Goal: Task Accomplishment & Management: Manage account settings

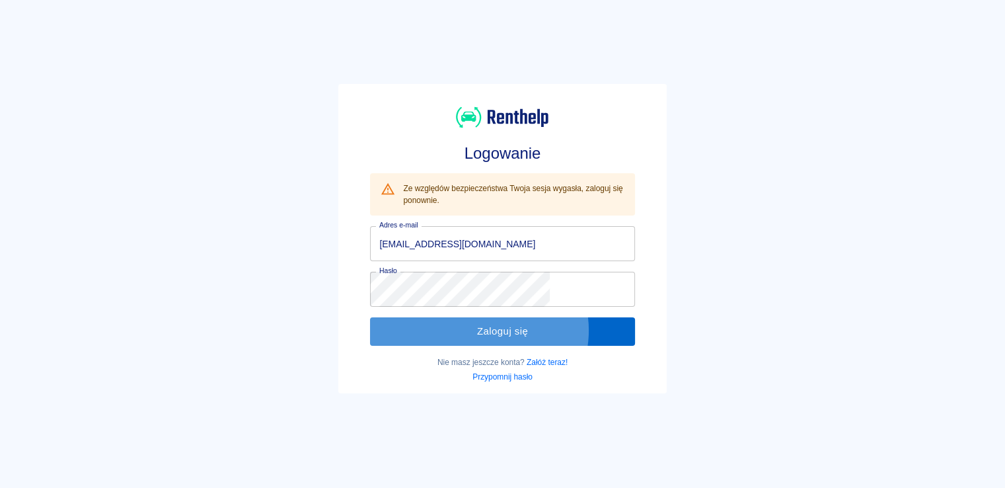
click at [521, 329] on button "Zaloguj się" at bounding box center [502, 331] width 264 height 28
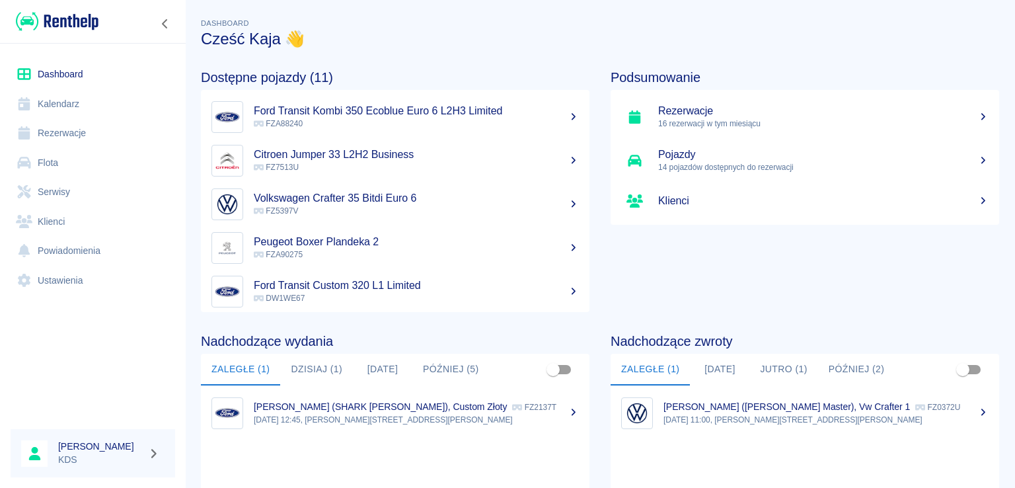
click at [60, 104] on link "Kalendarz" at bounding box center [93, 104] width 164 height 30
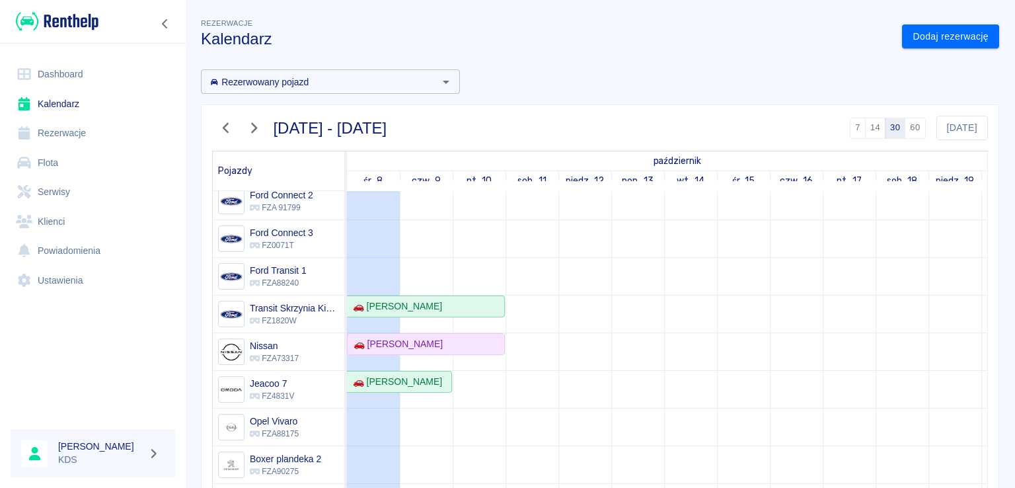
scroll to position [198, 0]
click at [443, 342] on div "🚗 [PERSON_NAME]" at bounding box center [425, 343] width 155 height 14
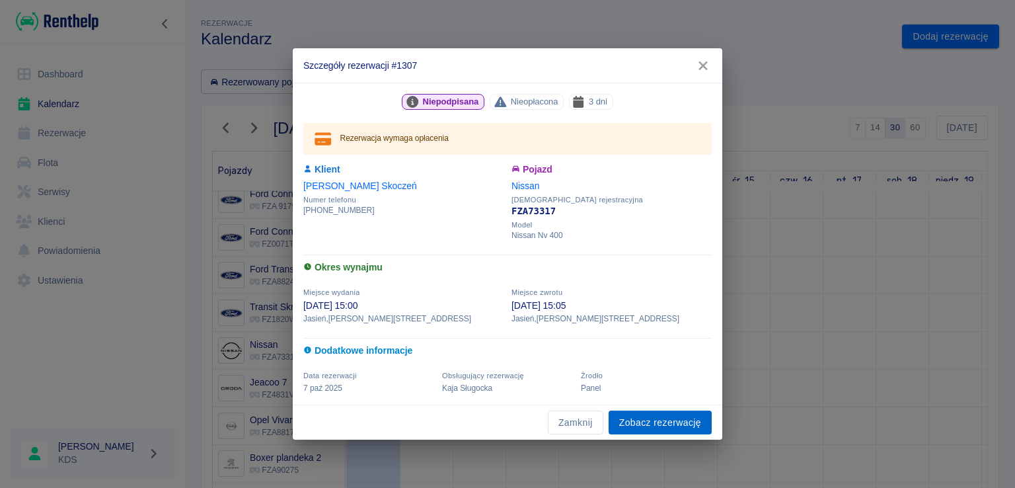
click at [681, 420] on link "Zobacz rezerwację" at bounding box center [659, 422] width 103 height 24
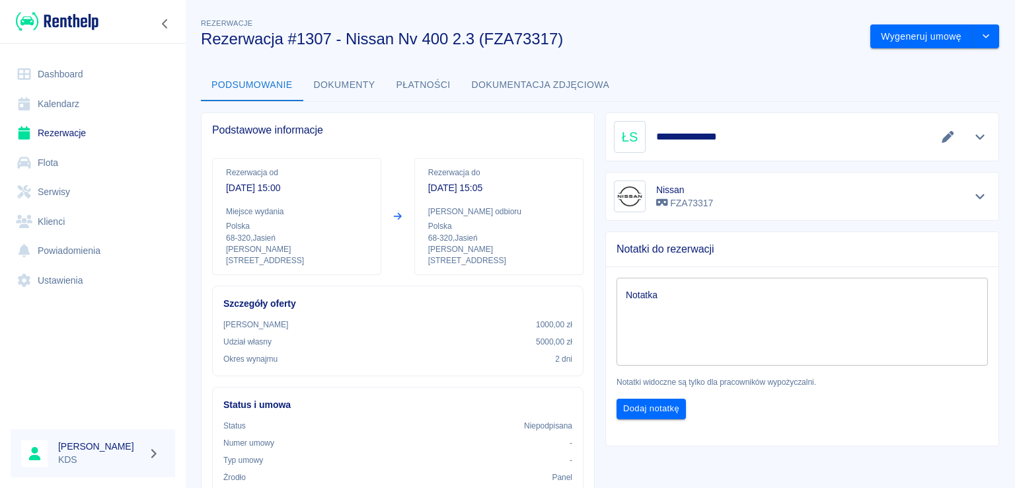
click at [684, 22] on div "Rezerwacje Rezerwacja #1307 - Nissan Nv 400 2.3 (FZA73317)" at bounding box center [524, 26] width 669 height 43
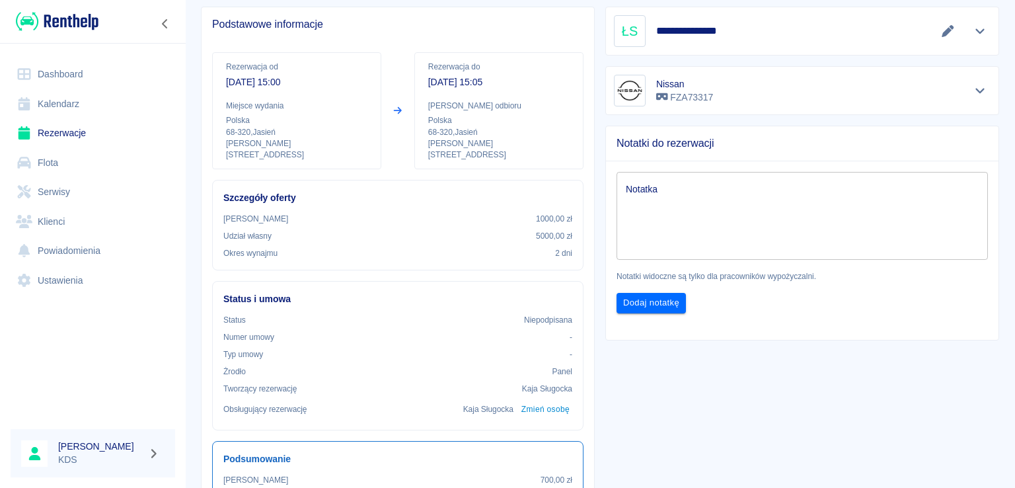
scroll to position [104, 0]
drag, startPoint x: 994, startPoint y: 188, endPoint x: 1014, endPoint y: 168, distance: 28.5
click at [1004, 155] on div "**********" at bounding box center [600, 244] width 830 height 488
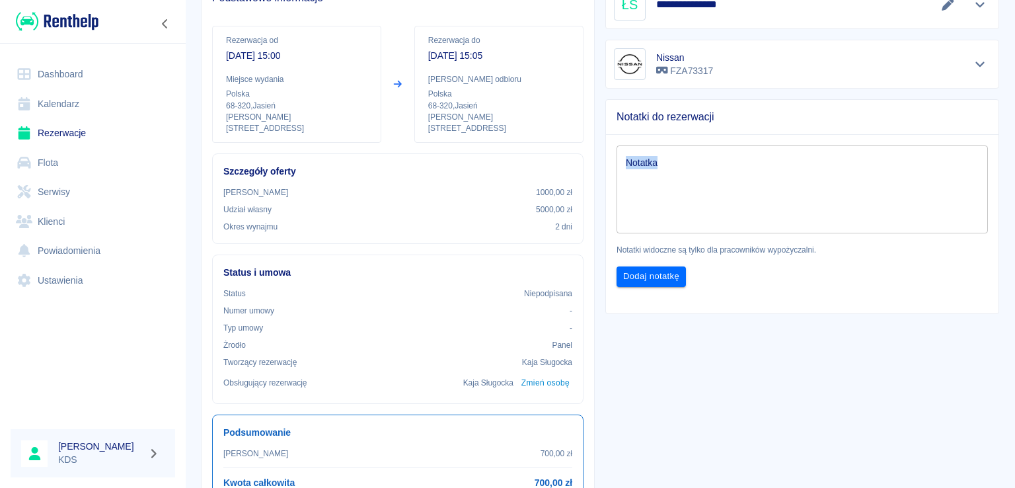
scroll to position [0, 0]
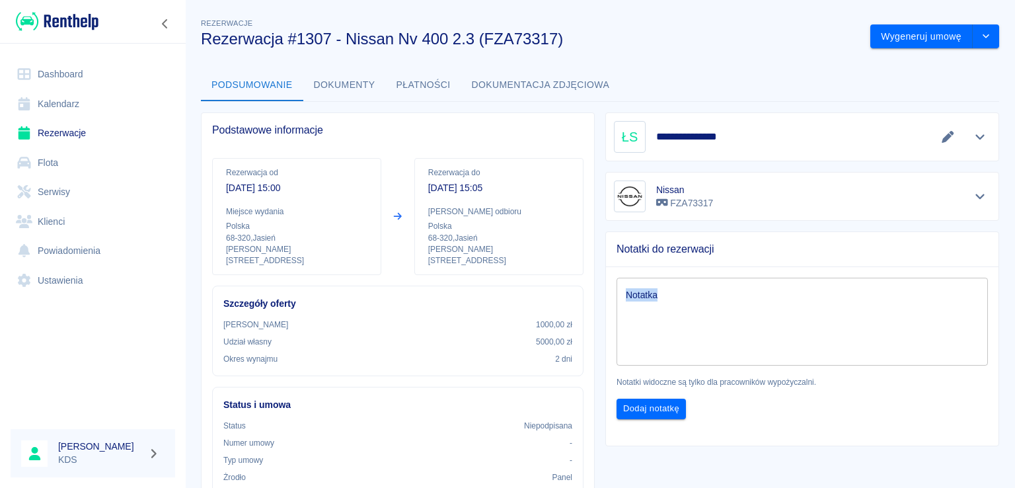
click at [90, 102] on link "Kalendarz" at bounding box center [93, 104] width 164 height 30
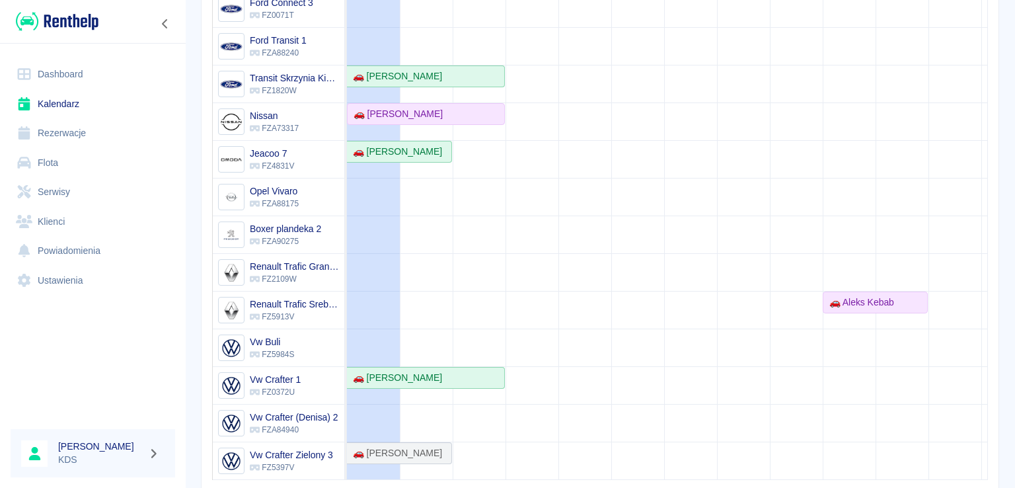
scroll to position [247, 0]
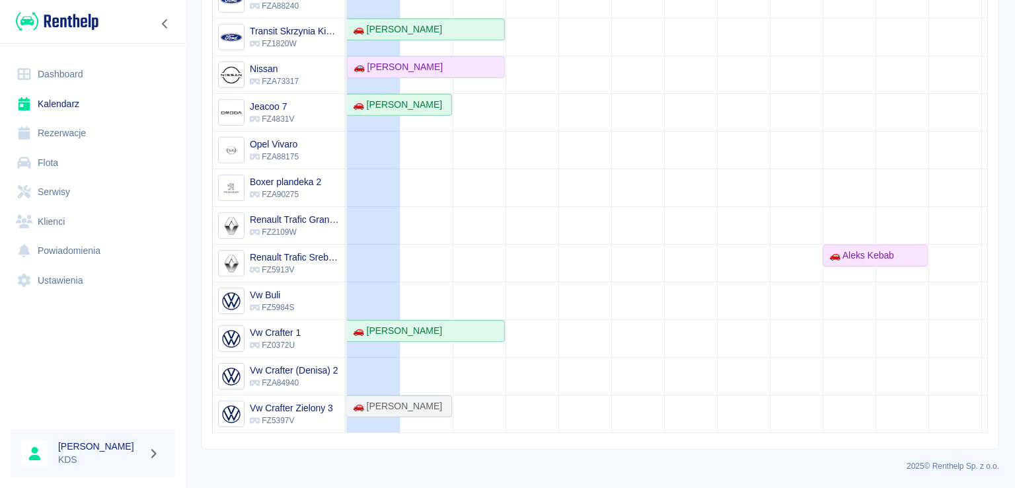
click at [53, 131] on link "Rezerwacje" at bounding box center [93, 133] width 164 height 30
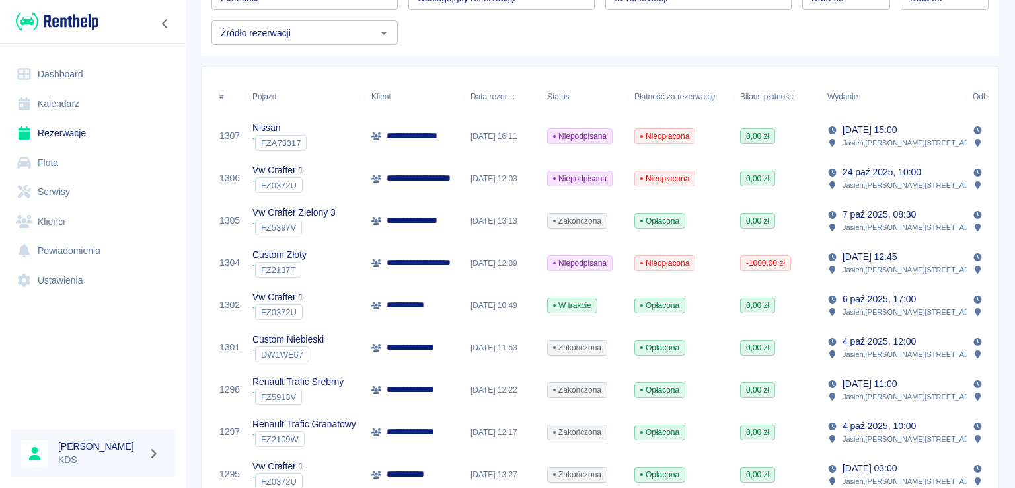
scroll to position [132, 0]
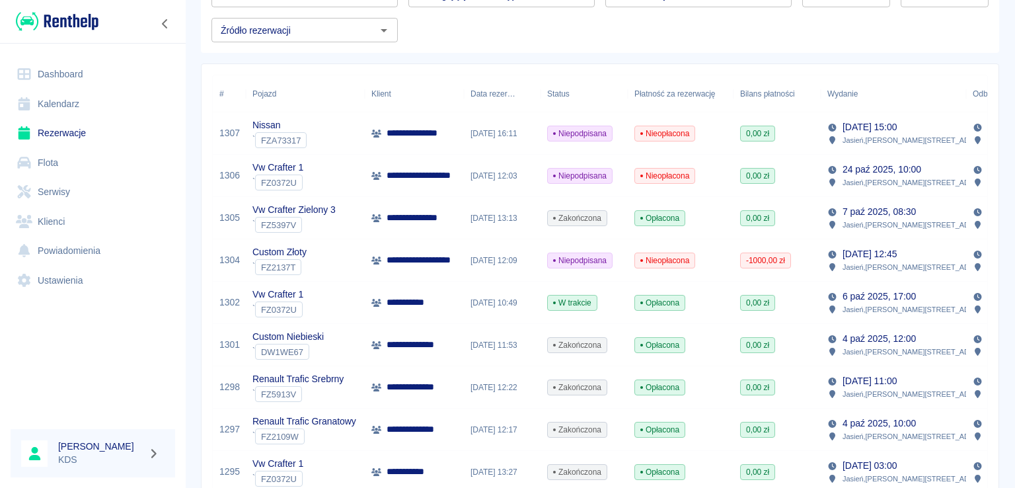
click at [764, 258] on span "-1000,00 zł" at bounding box center [766, 260] width 50 height 12
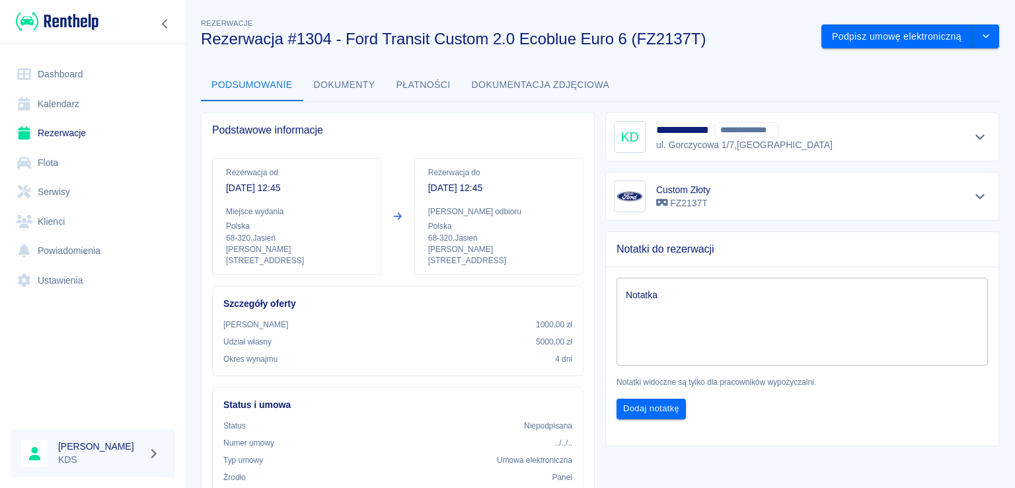
click at [416, 76] on button "Płatności" at bounding box center [423, 85] width 75 height 32
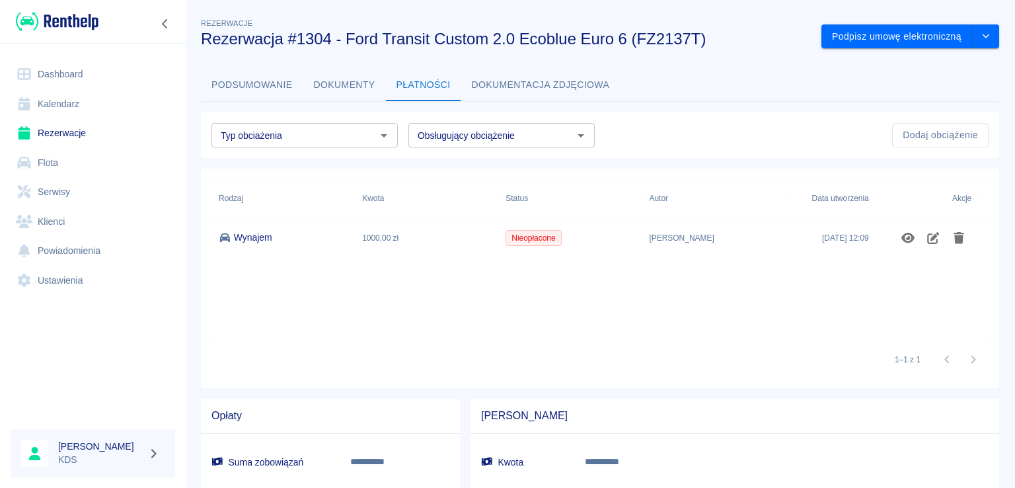
click at [887, 238] on div at bounding box center [926, 238] width 103 height 42
click at [903, 238] on icon "Pokaż szczegóły" at bounding box center [907, 238] width 13 height 11
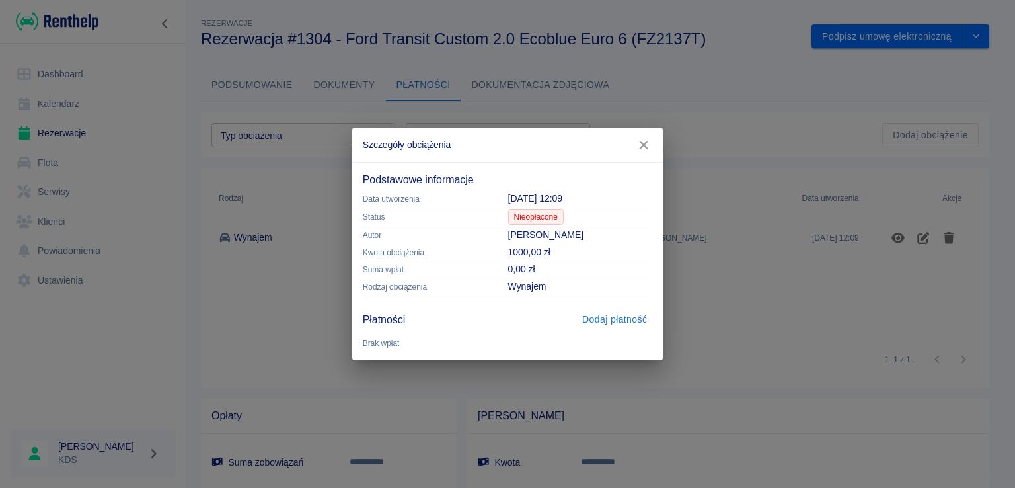
click at [598, 323] on button "Dodaj płatność" at bounding box center [614, 319] width 75 height 24
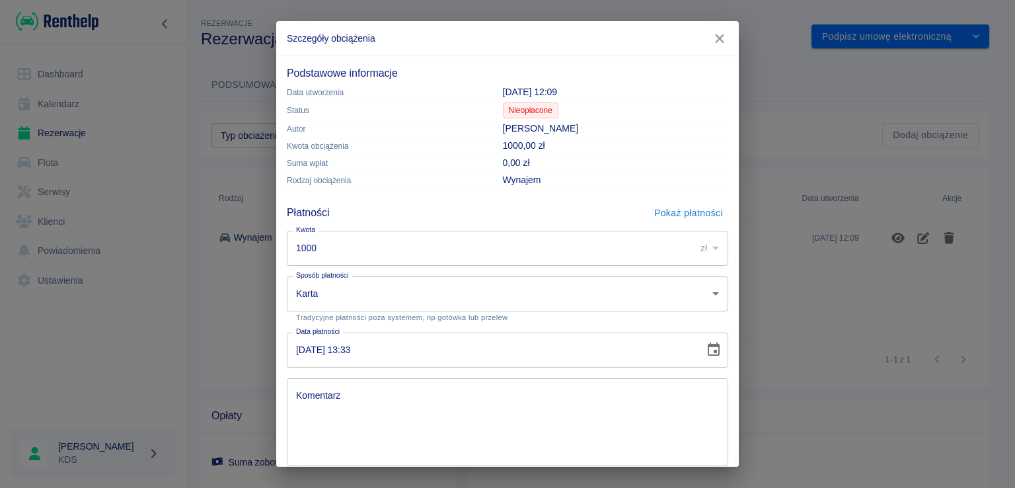
click at [363, 291] on body "**********" at bounding box center [507, 244] width 1015 height 488
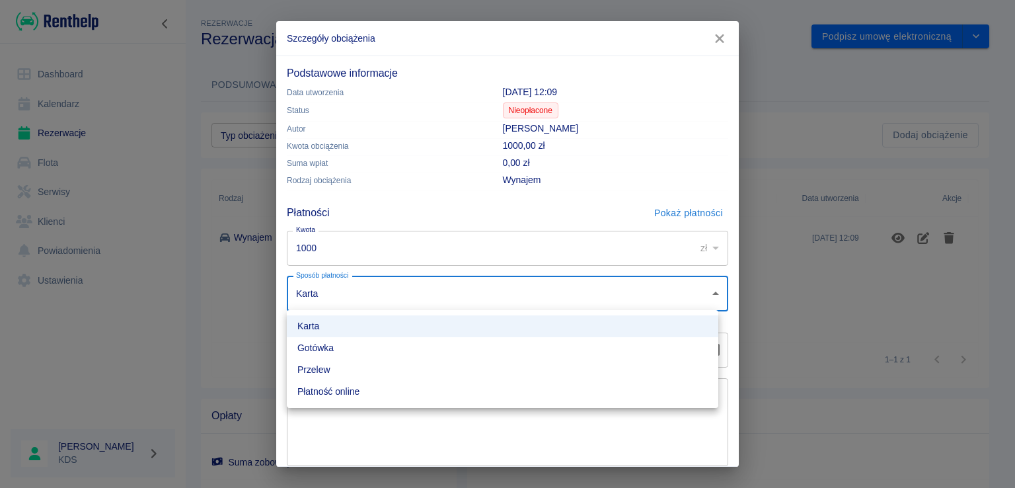
click at [336, 369] on li "Przelew" at bounding box center [502, 370] width 431 height 22
type input "bank_transfer"
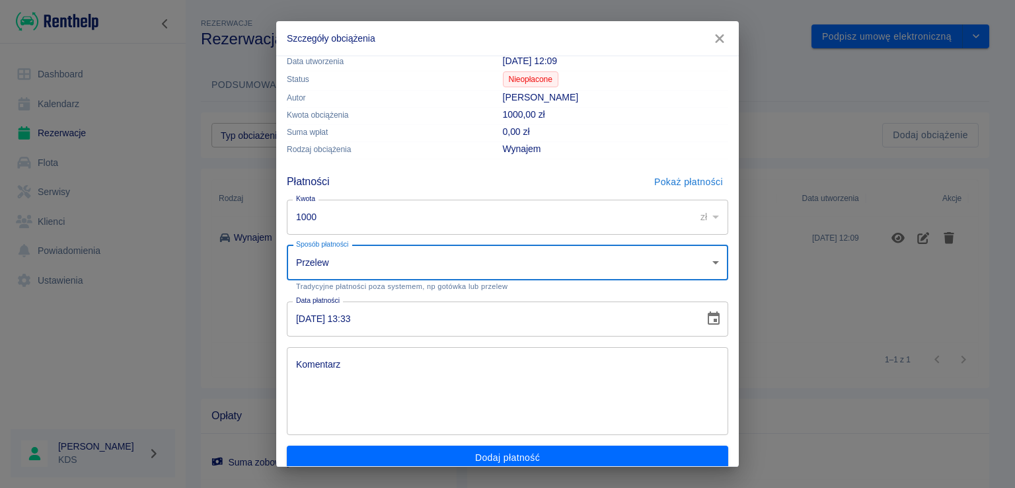
scroll to position [44, 0]
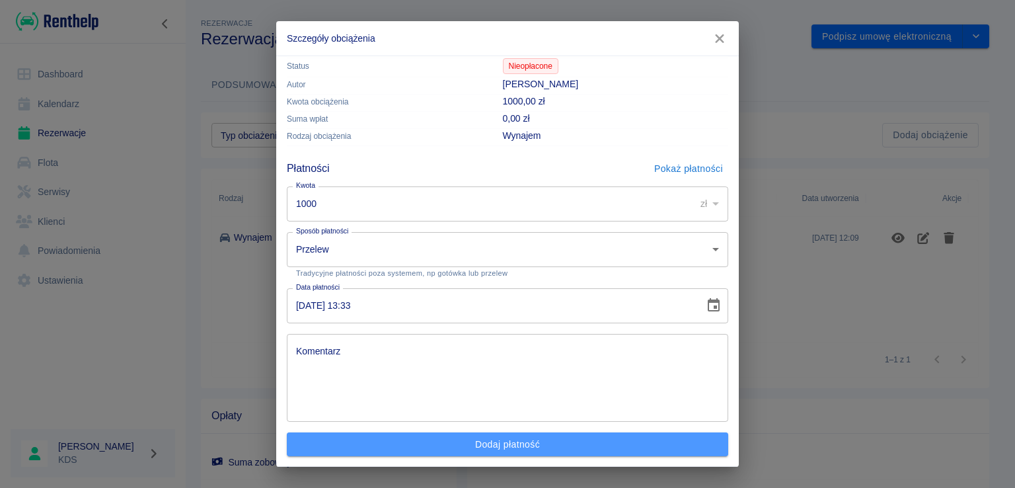
click at [642, 443] on button "Dodaj płatność" at bounding box center [507, 444] width 441 height 24
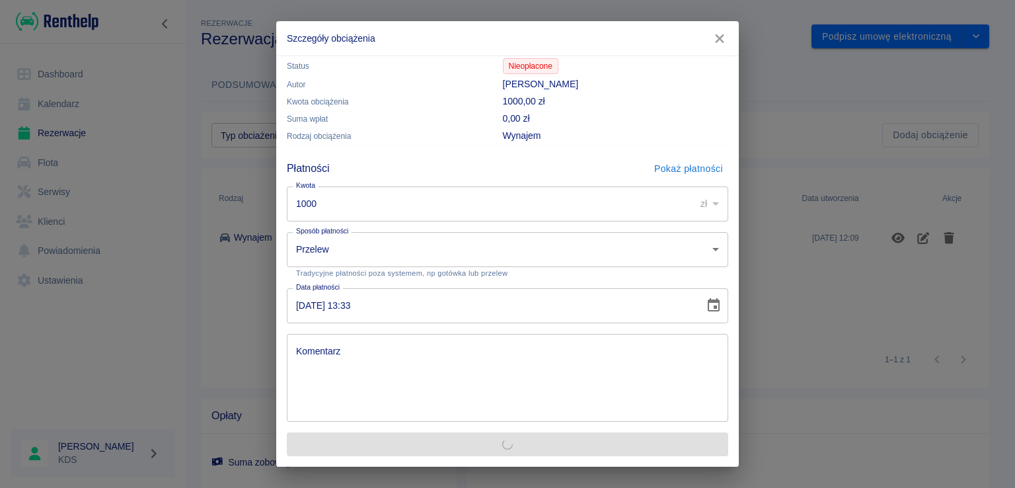
scroll to position [0, 0]
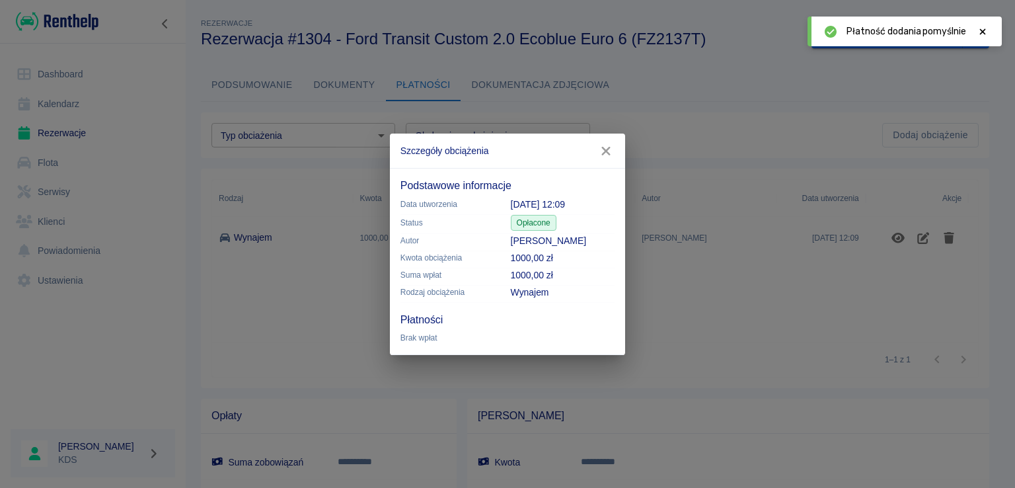
click at [604, 234] on p "[PERSON_NAME]" at bounding box center [563, 241] width 104 height 14
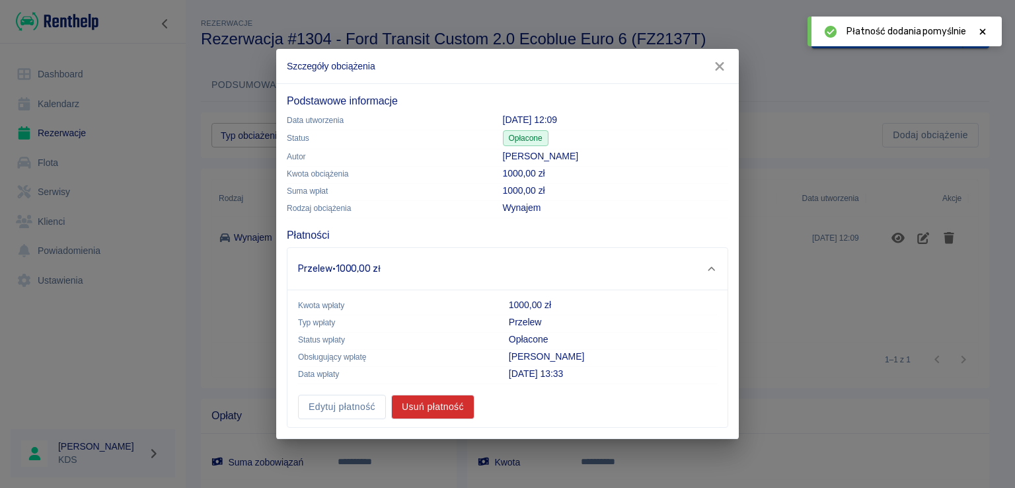
click at [728, 67] on button "button" at bounding box center [720, 66] width 28 height 24
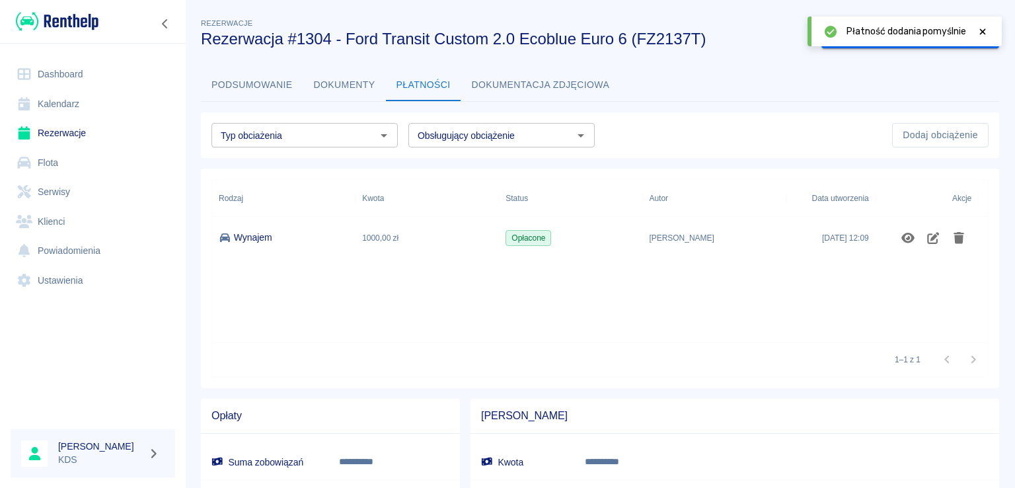
click at [66, 108] on link "Kalendarz" at bounding box center [93, 104] width 164 height 30
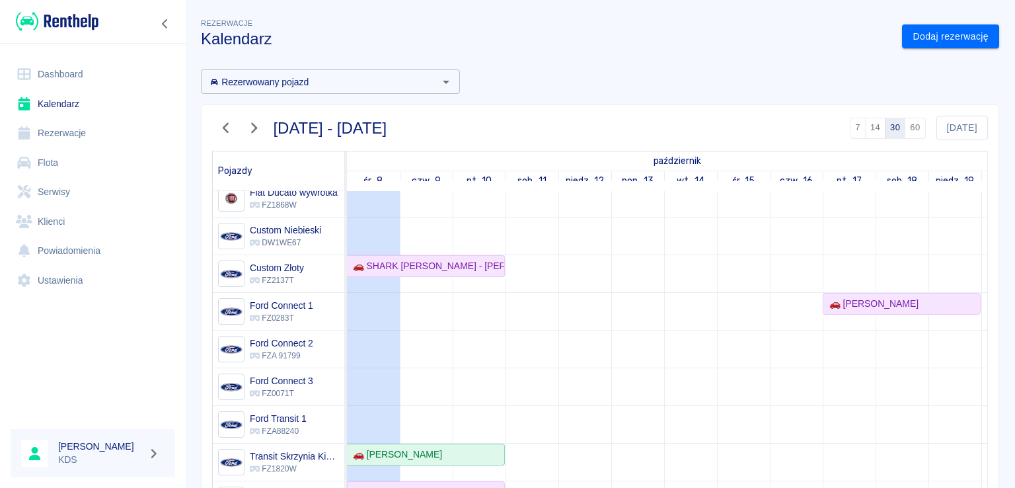
scroll to position [198, 0]
